Goal: Task Accomplishment & Management: Manage account settings

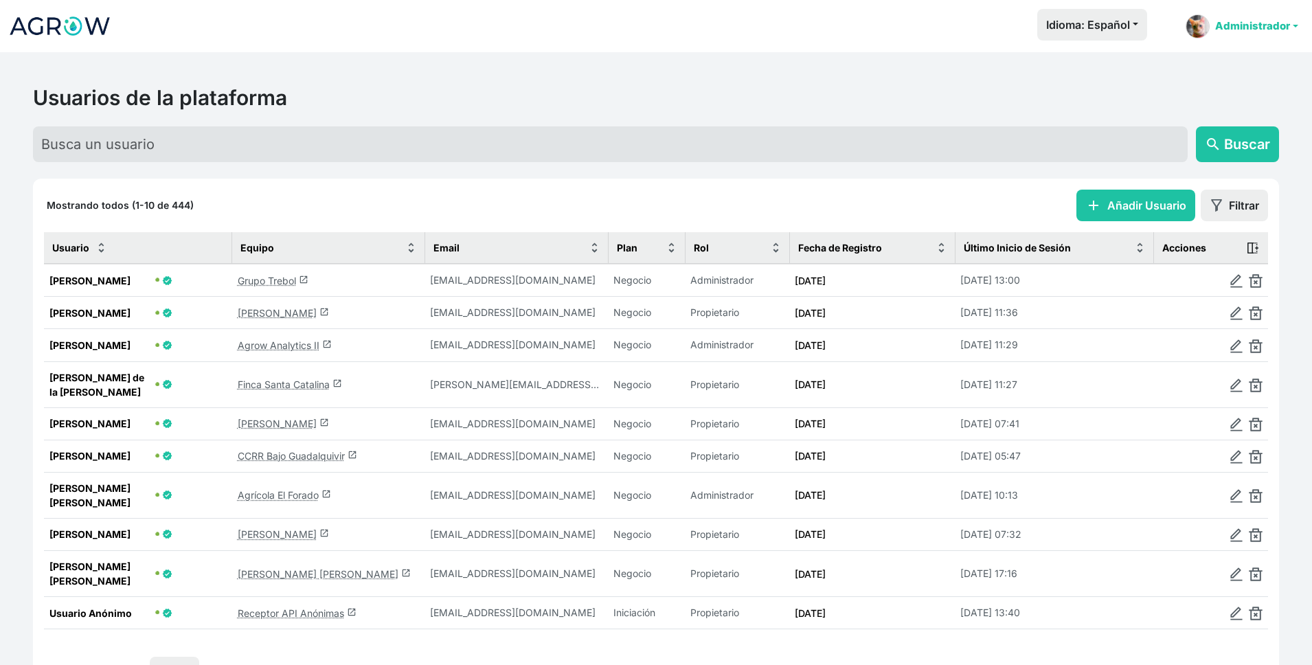
click at [1230, 21] on link "Administrador" at bounding box center [1242, 26] width 124 height 35
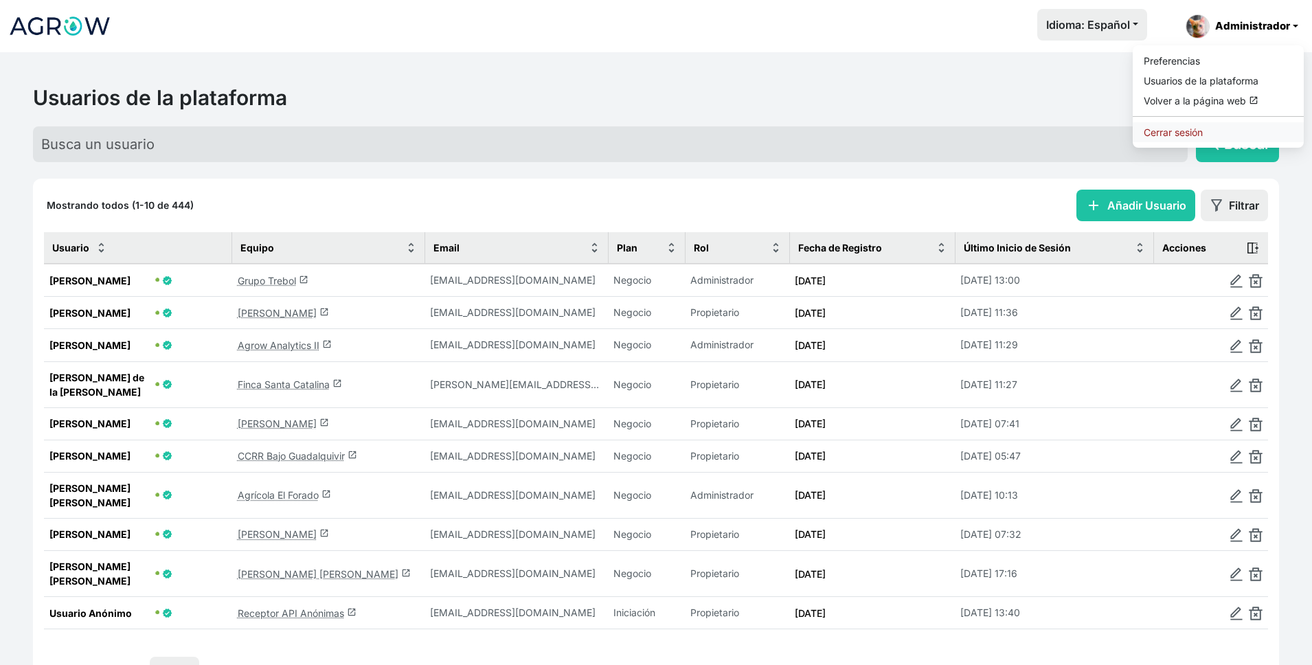
click at [1199, 125] on link "Cerrar sesión" at bounding box center [1218, 132] width 171 height 20
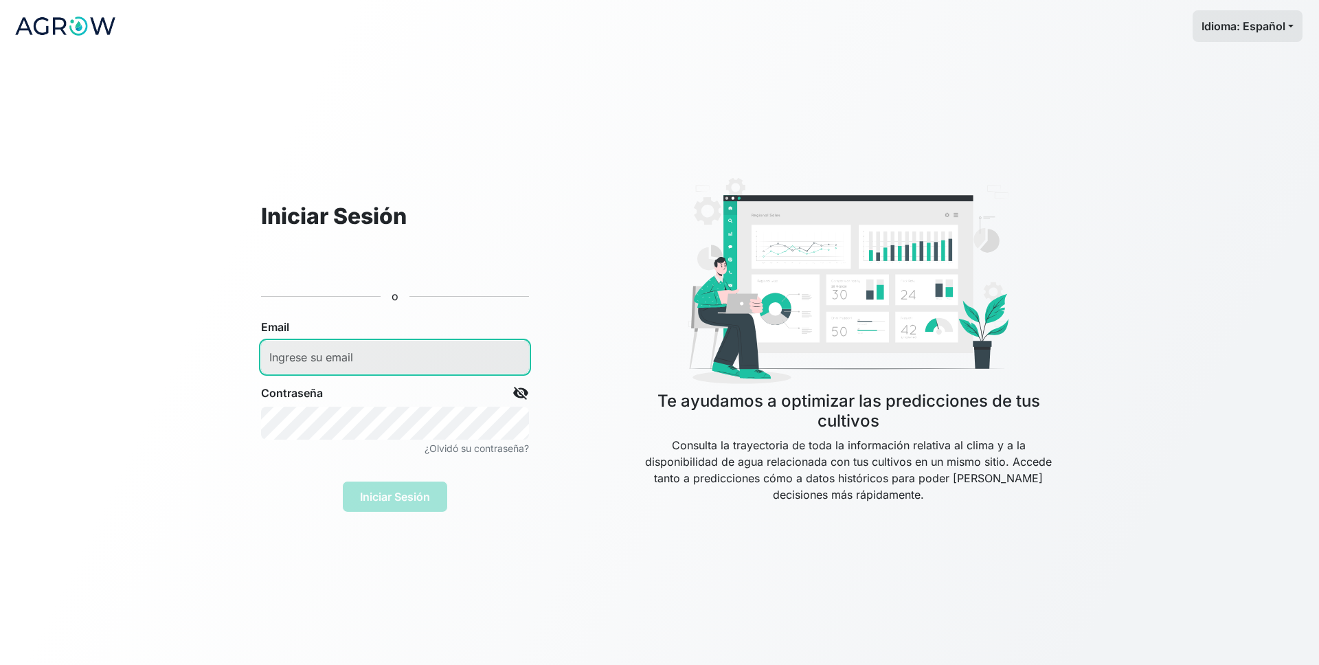
click at [352, 359] on input "email" at bounding box center [395, 357] width 268 height 33
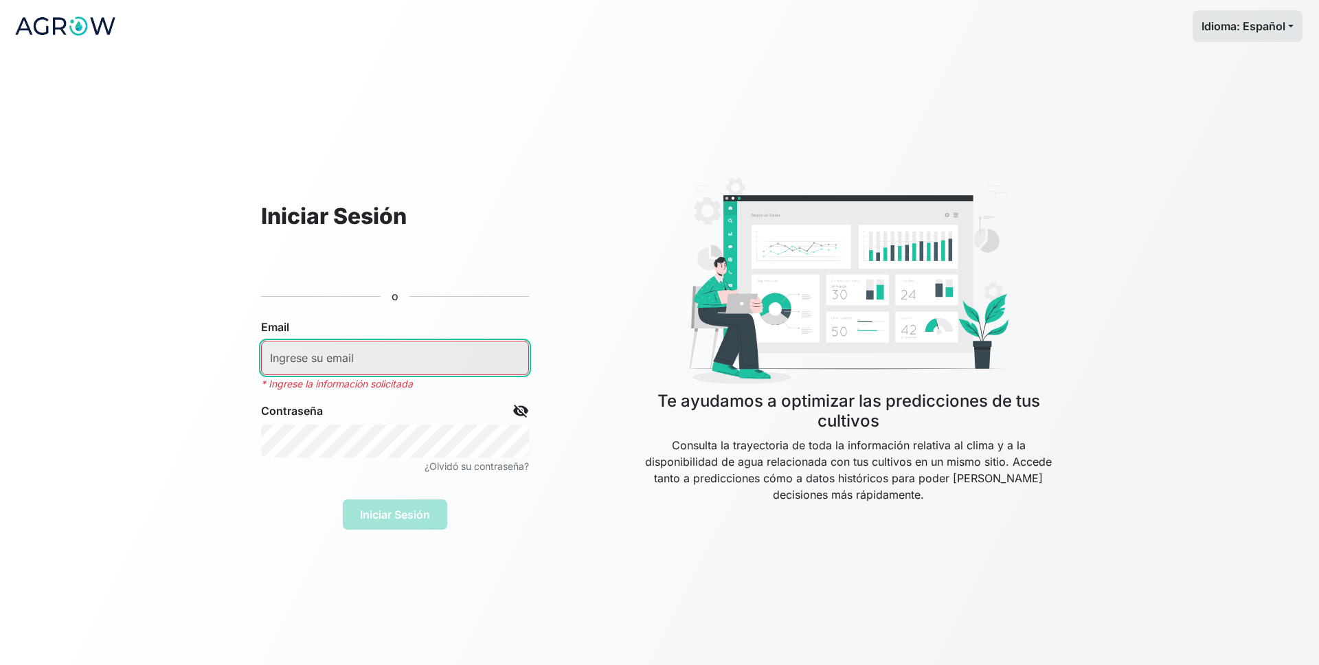
click at [330, 354] on input "email" at bounding box center [395, 358] width 268 height 34
click at [400, 350] on input "email" at bounding box center [395, 358] width 268 height 34
type input "[EMAIL_ADDRESS][DOMAIN_NAME]"
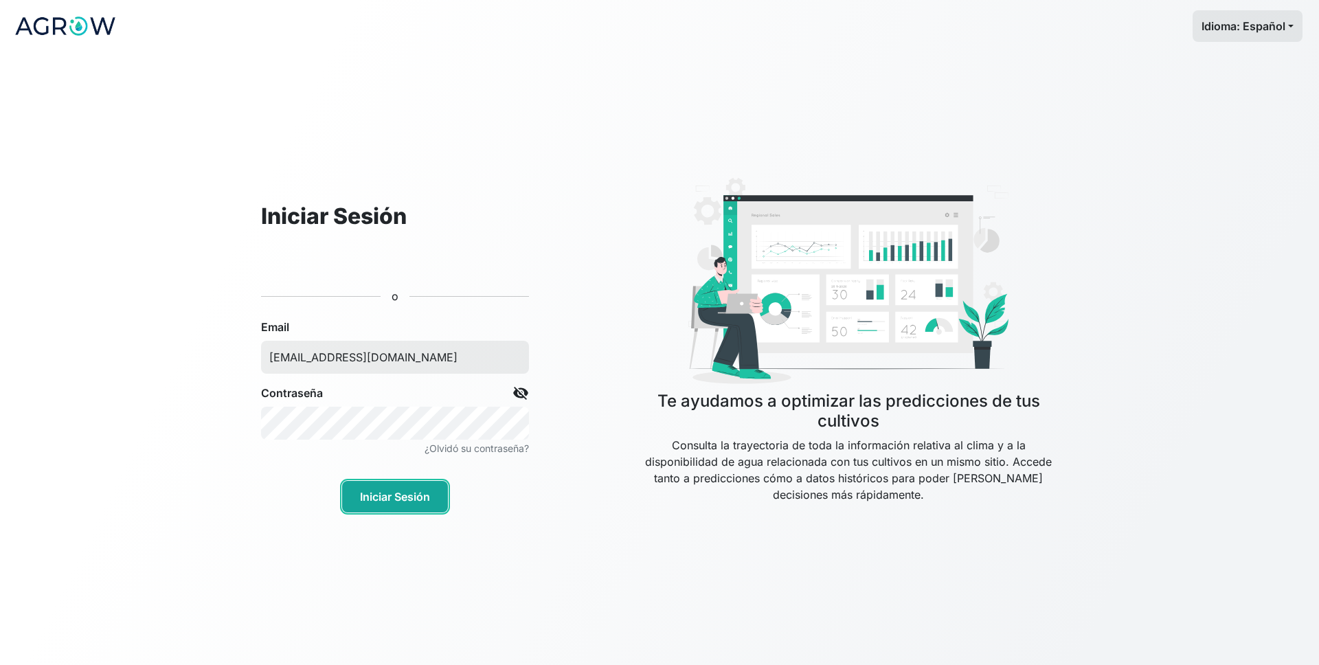
click at [422, 491] on button "Iniciar Sesión" at bounding box center [395, 497] width 106 height 32
